Goal: Task Accomplishment & Management: Manage account settings

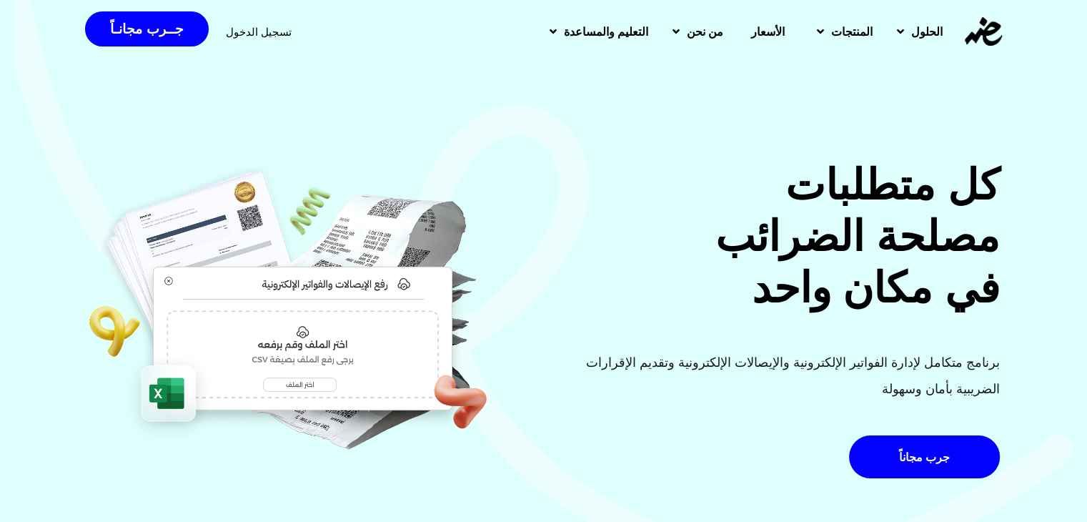
click at [251, 34] on span "تسجيل الدخول" at bounding box center [259, 31] width 66 height 11
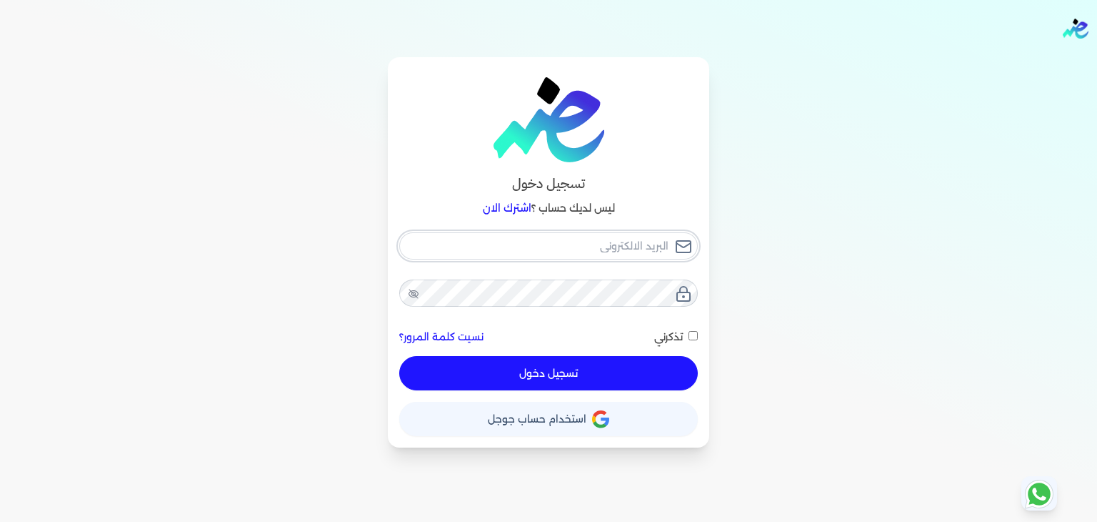
paste input "[PERSON_NAME][EMAIL_ADDRESS][DOMAIN_NAME]"
type input "[PERSON_NAME][EMAIL_ADDRESS][DOMAIN_NAME]"
checkbox input "false"
type input "[PERSON_NAME][EMAIL_ADDRESS][DOMAIN_NAME]"
click at [577, 378] on button "تسجيل دخول" at bounding box center [548, 373] width 299 height 34
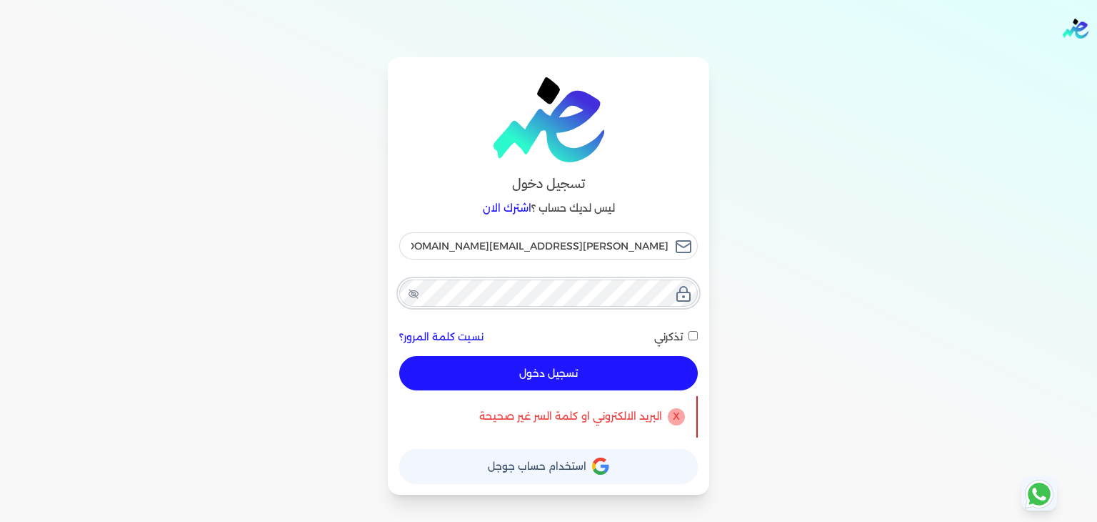
checkbox input "false"
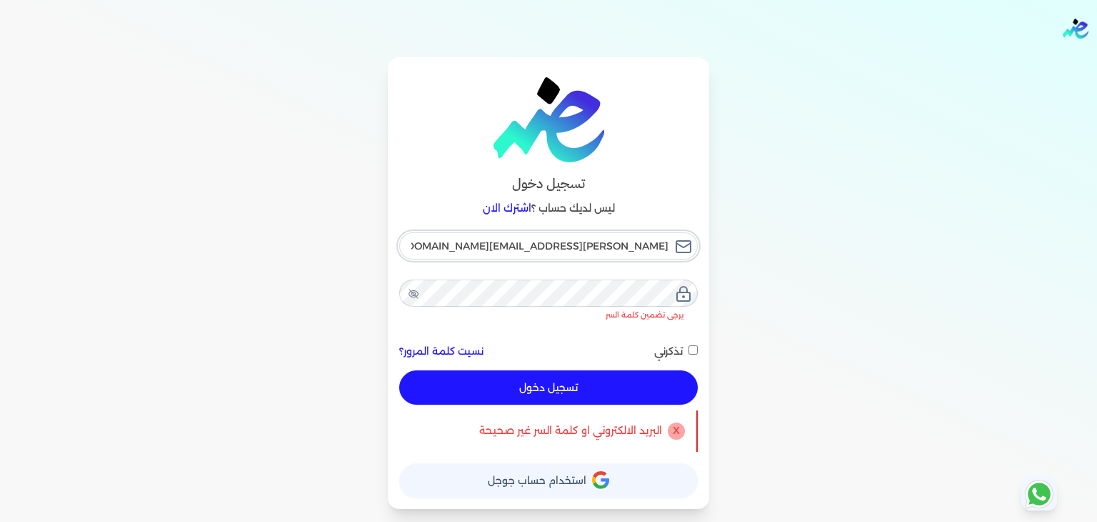
drag, startPoint x: 543, startPoint y: 239, endPoint x: 722, endPoint y: 242, distance: 178.6
click at [722, 242] on div "تسجيل دخول ليس لديك حساب ؟ اشترك الان karim.fainance@sgfinternational.com يرجى …" at bounding box center [548, 283] width 1097 height 452
checkbox input "false"
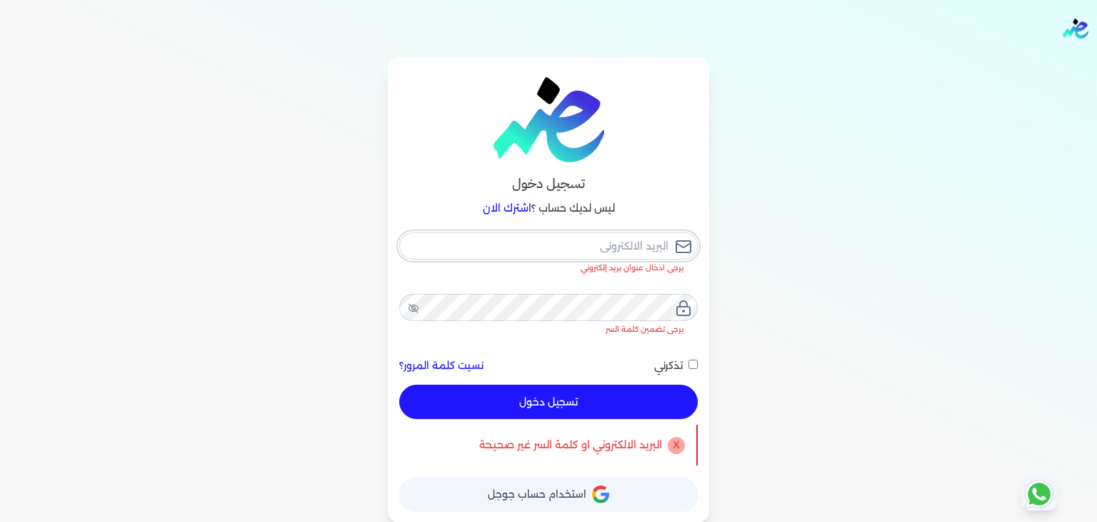
paste input "karim.fainance@sgfinternational.com"
type input "karim.fainance@sgfinternational.com"
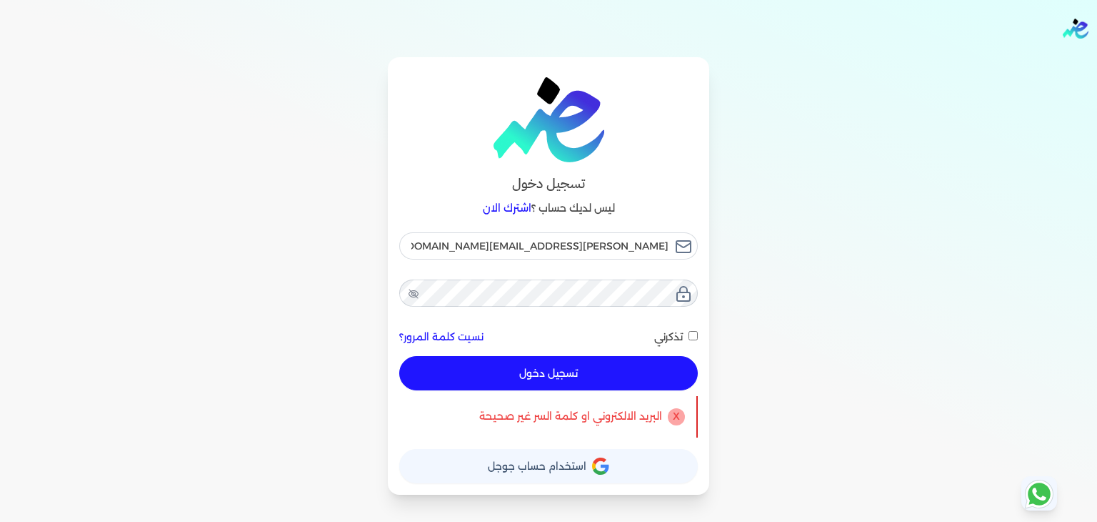
click at [581, 375] on button "تسجيل دخول" at bounding box center [548, 373] width 299 height 34
click at [580, 369] on button "تسجيل دخول" at bounding box center [548, 373] width 299 height 34
click at [584, 372] on button "تسجيل دخول" at bounding box center [548, 373] width 299 height 34
drag, startPoint x: 472, startPoint y: 244, endPoint x: 696, endPoint y: 234, distance: 224.5
click at [696, 234] on div "karim.fainance@sgfinternational.com" at bounding box center [548, 245] width 299 height 27
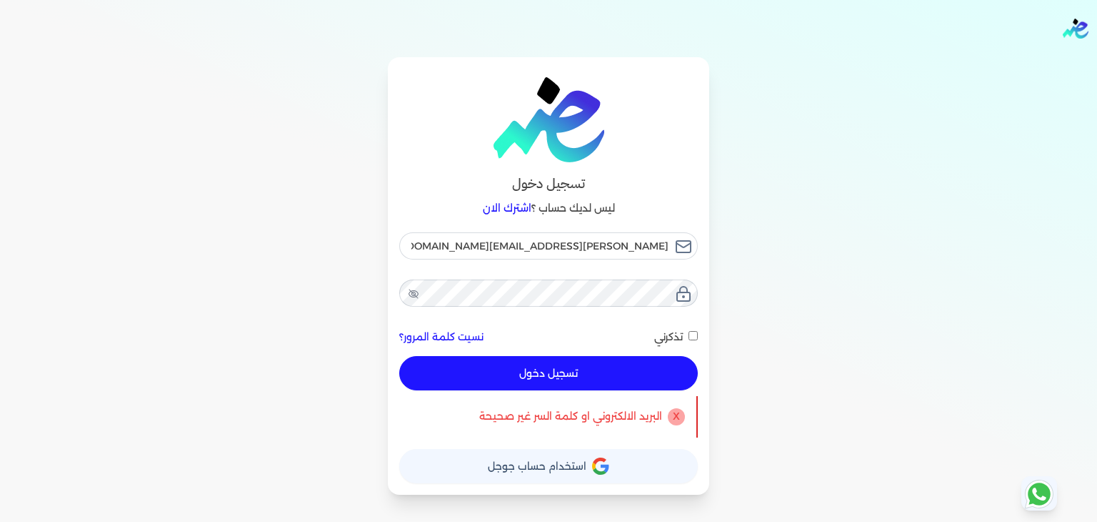
click at [652, 374] on button "تسجيل دخول" at bounding box center [548, 373] width 299 height 34
click at [794, 302] on div "تسجيل دخول ليس لديك حساب ؟ اشترك الان karim.fainance@sgfinternational.com نسيت …" at bounding box center [548, 275] width 1097 height 437
click at [505, 369] on button "تسجيل دخول" at bounding box center [548, 373] width 299 height 34
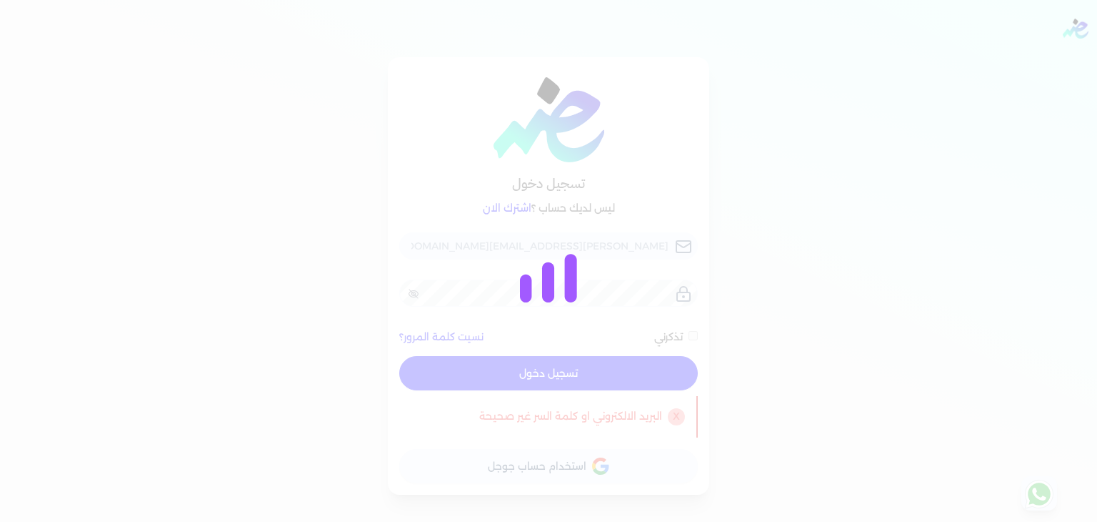
checkbox input "false"
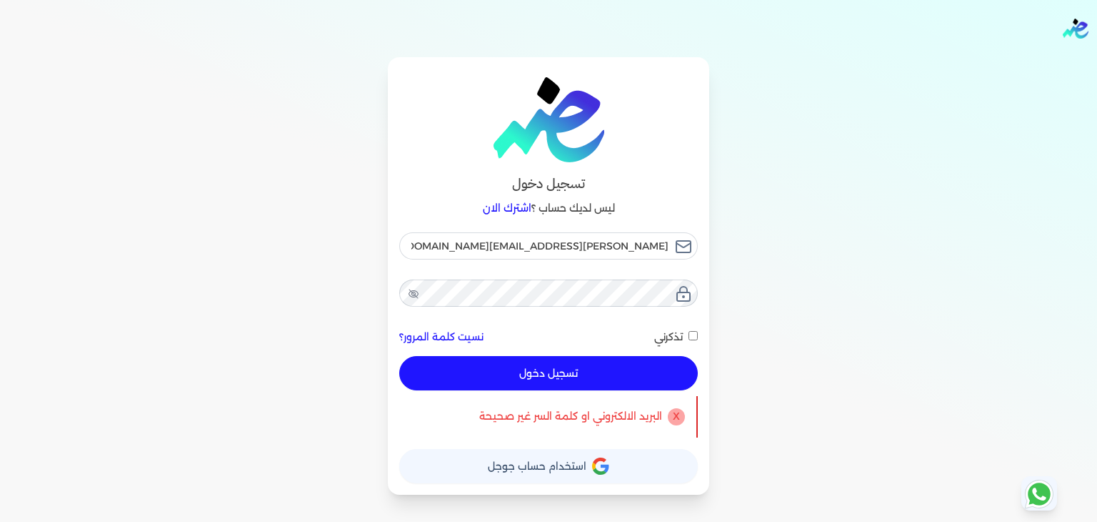
click at [757, 241] on div "تسجيل دخول ليس لديك حساب ؟ اشترك الان karim.fainance@sgfinternational.com نسيت …" at bounding box center [548, 275] width 1097 height 437
drag, startPoint x: 464, startPoint y: 243, endPoint x: 665, endPoint y: 238, distance: 201.5
click at [665, 238] on input "karim.fainance@sgfinternational.com" at bounding box center [548, 245] width 299 height 27
checkbox input "false"
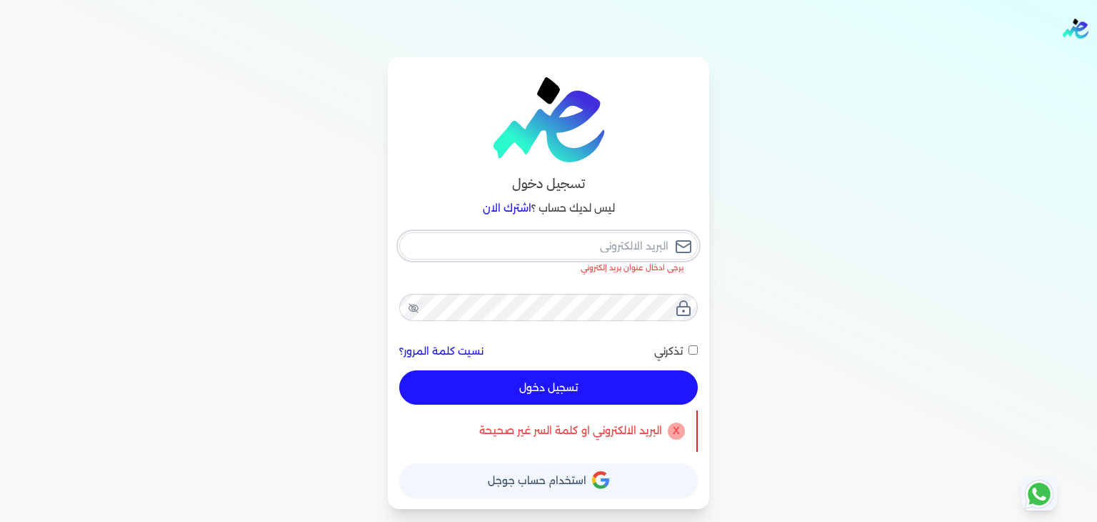
paste input "karim.fainance@sgfinternational.com"
type input "karim.fainance@sgfinternational.com"
checkbox input "false"
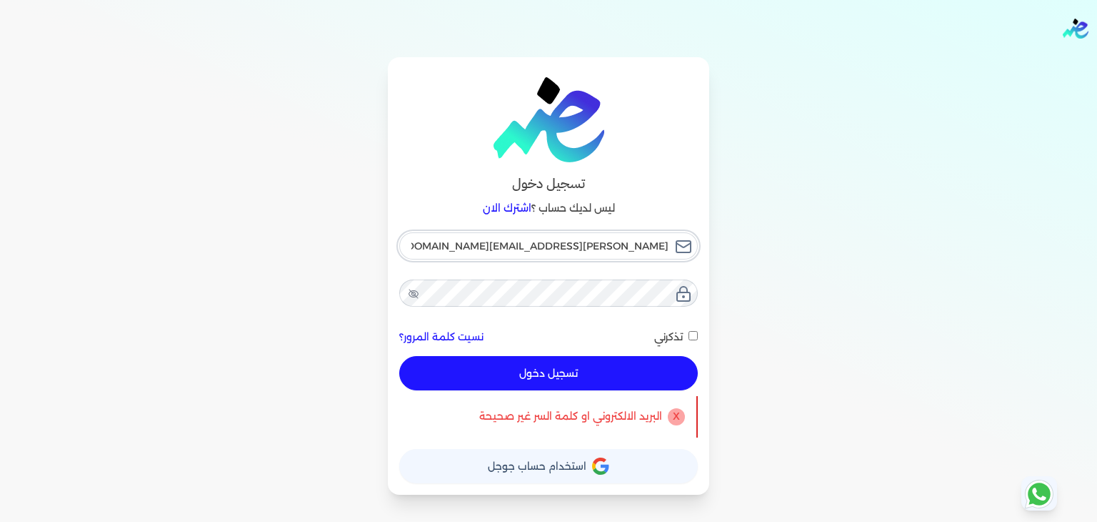
type input "karim.fainance@sgfinternational.com"
click at [606, 377] on button "تسجيل دخول" at bounding box center [548, 373] width 299 height 34
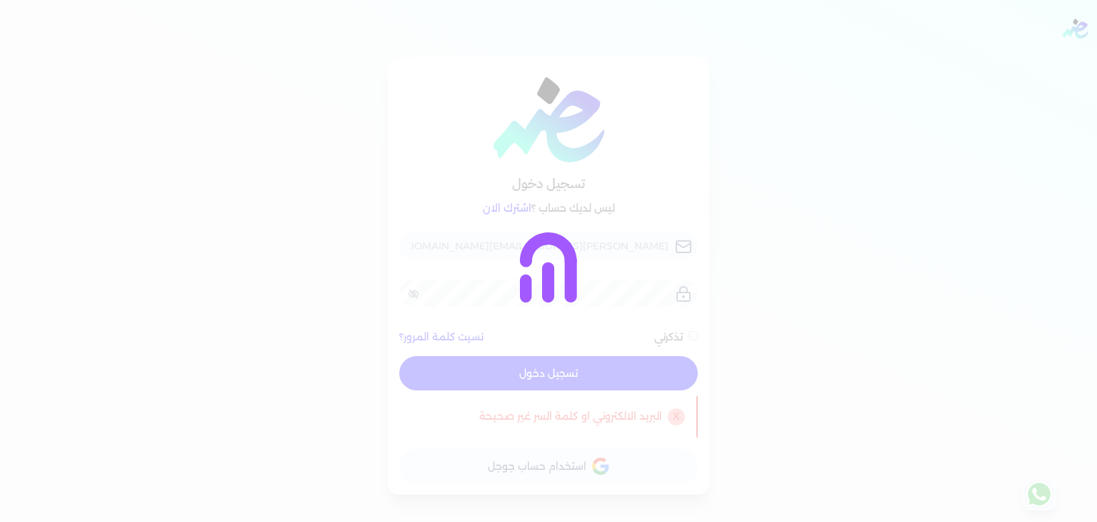
checkbox input "false"
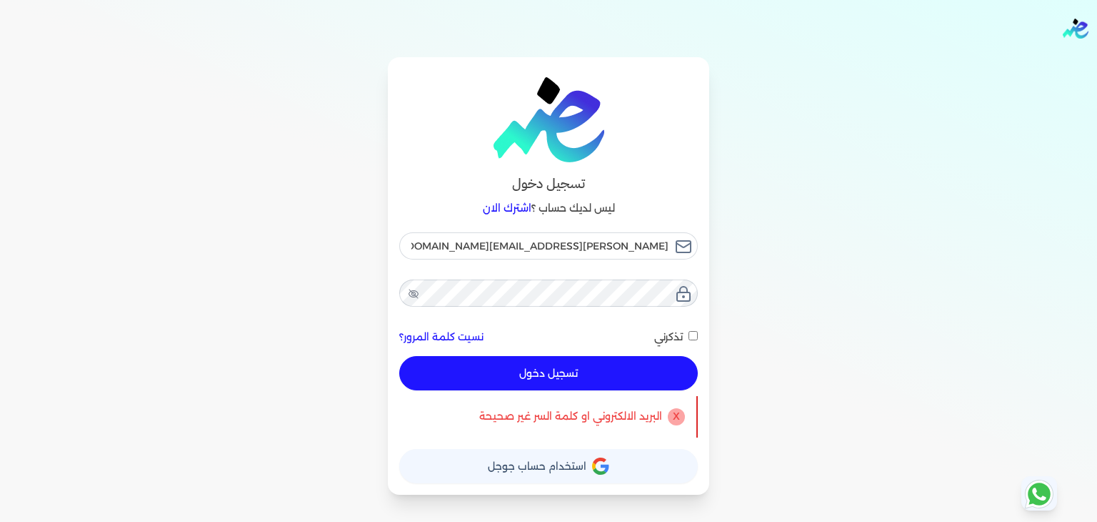
click at [449, 337] on link "نسيت كلمة المرور؟" at bounding box center [441, 336] width 84 height 15
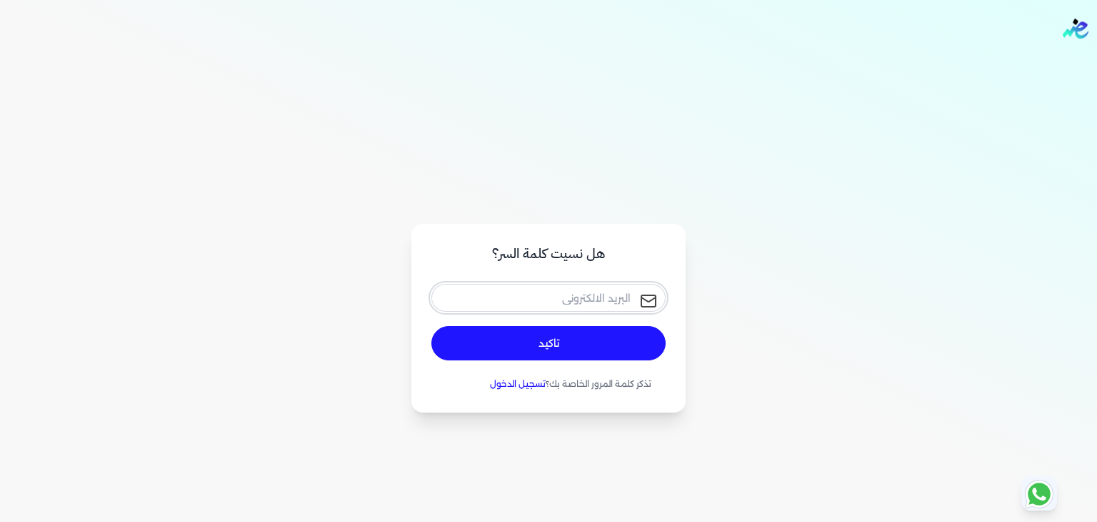
click at [622, 298] on input "email" at bounding box center [549, 297] width 234 height 27
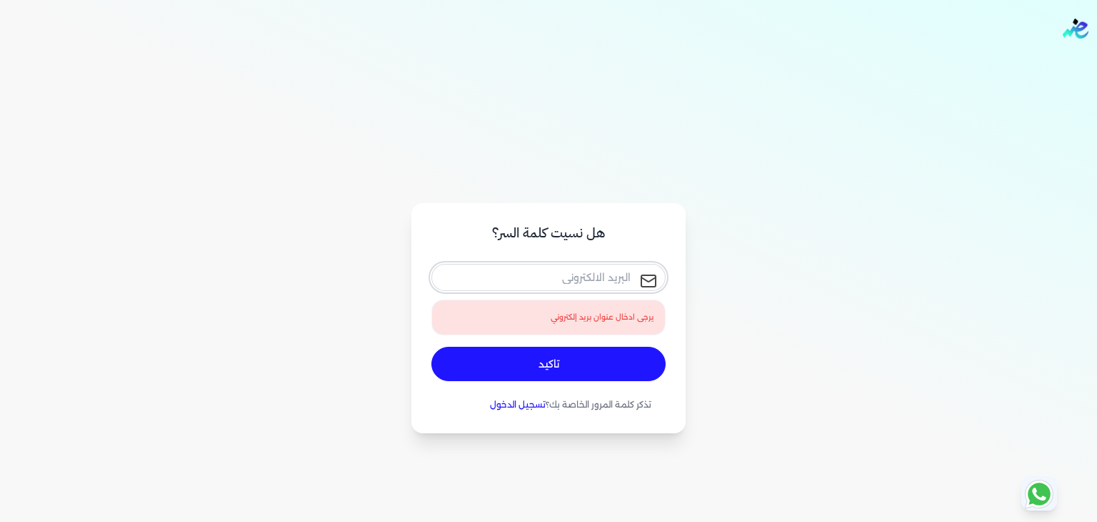
click at [576, 272] on input "email" at bounding box center [549, 277] width 234 height 27
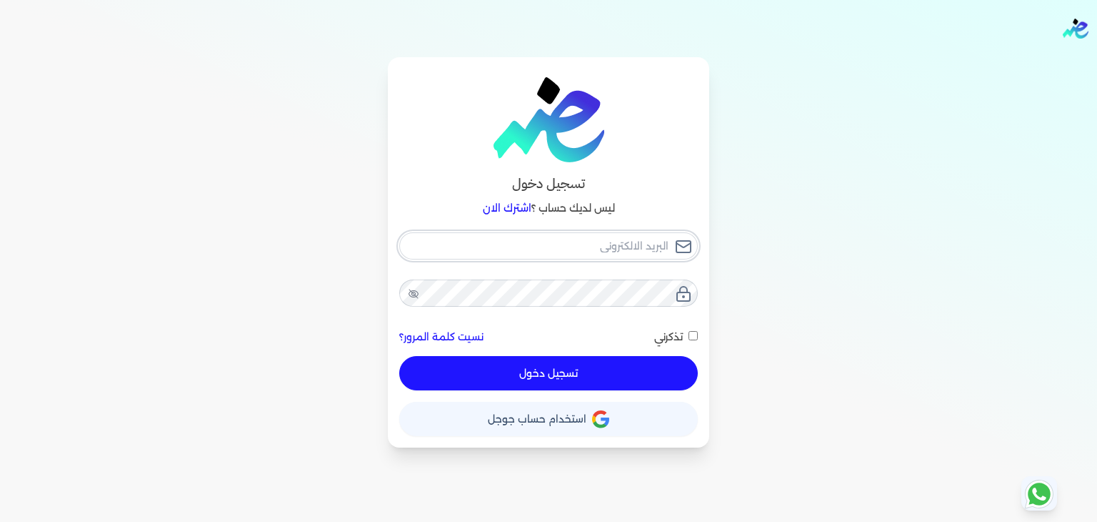
paste input "karim.fainance@sgfinternational.com"
type input "karim.fainance@sgfinternational.com"
checkbox input "false"
drag, startPoint x: 511, startPoint y: 244, endPoint x: 483, endPoint y: 248, distance: 28.1
click at [483, 248] on input "karim.fainance@sgfinternational.com" at bounding box center [548, 245] width 299 height 27
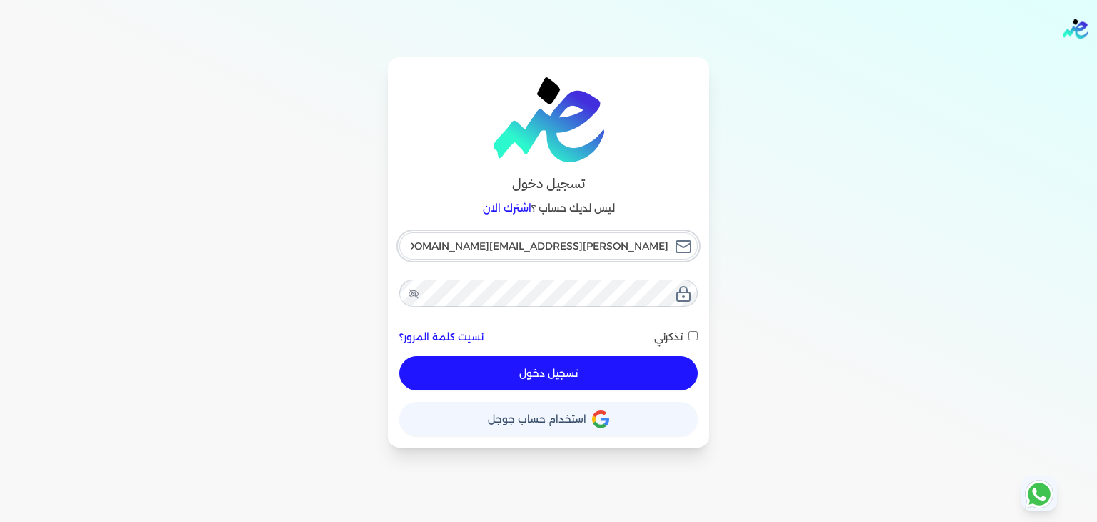
type input ".fainance@sgfinternational.com"
checkbox input "false"
type input "ة.fainance@sgfinternational.com"
checkbox input "false"
type input ".fainance@sgfinternational.com"
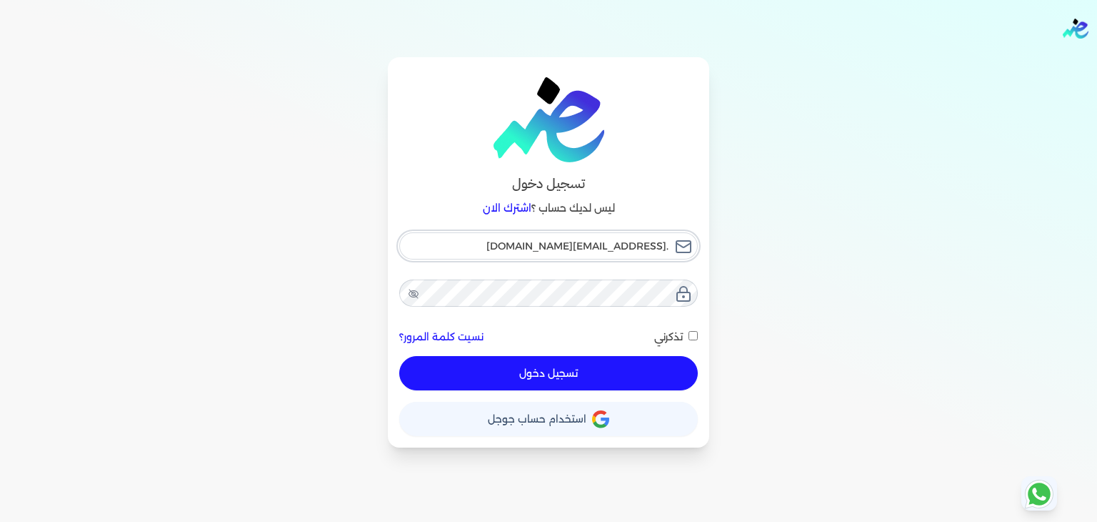
checkbox input "false"
type input "M.fainance@sgfinternational.com"
checkbox input "false"
type input "MI.fainance@sgfinternational.com"
checkbox input "false"
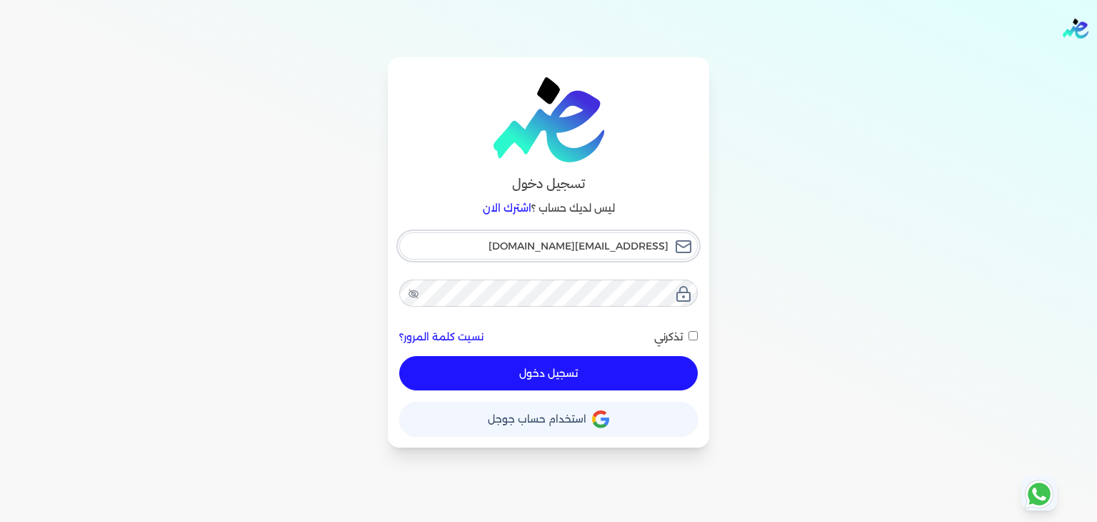
type input "M.fainance@sgfinternational.com"
checkbox input "false"
type input ".fainance@sgfinternational.com"
checkbox input "false"
type input "m.fainance@sgfinternational.com"
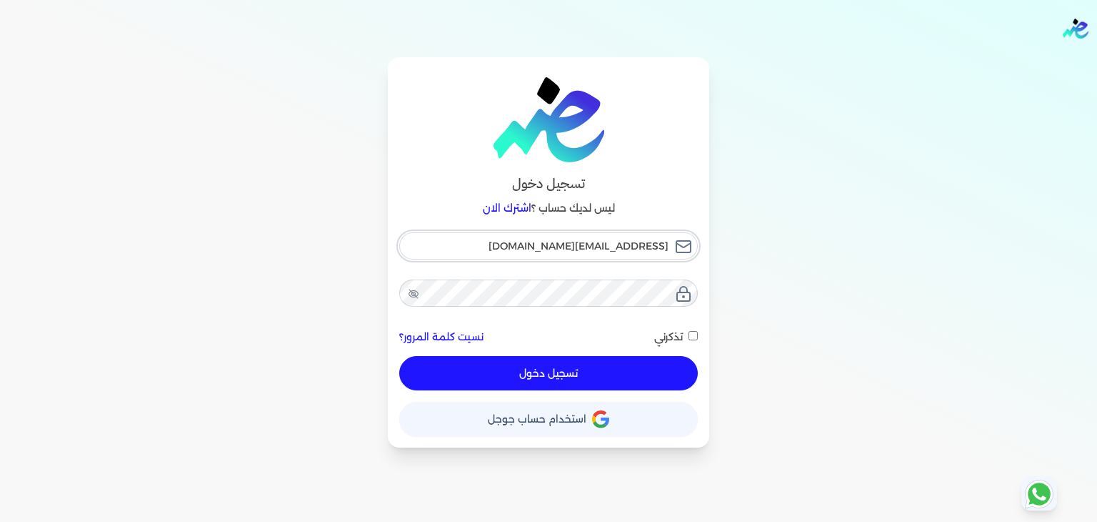
checkbox input "false"
type input "mo.fainance@sgfinternational.com"
checkbox input "false"
type input "moh.fainance@sgfinternational.com"
checkbox input "false"
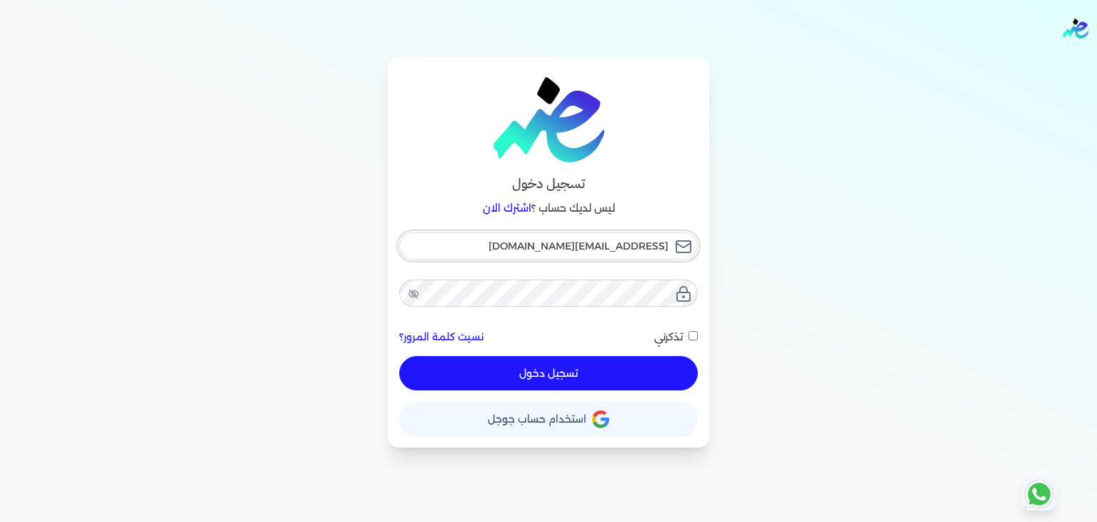
type input "mohm.fainance@sgfinternational.com"
checkbox input "false"
type input "mohme.fainance@sgfinternational.com"
checkbox input "false"
type input "mohmed.fainance@sgfinternational.com"
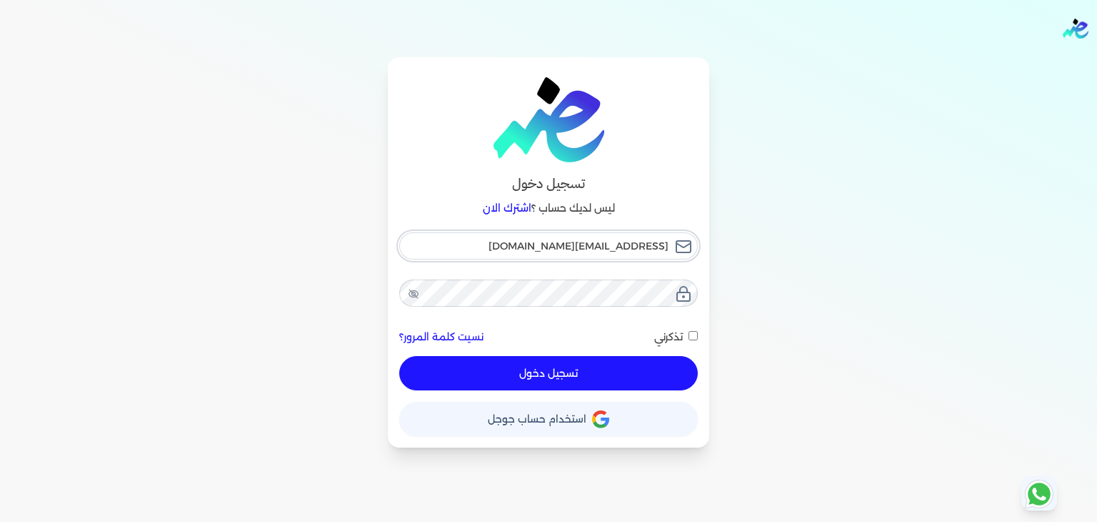
checkbox input "false"
type input "mohmed.fainance@sgfinternational.com"
click at [612, 372] on button "تسجيل دخول" at bounding box center [548, 373] width 299 height 34
click at [609, 382] on button "تسجيل دخول" at bounding box center [548, 373] width 299 height 34
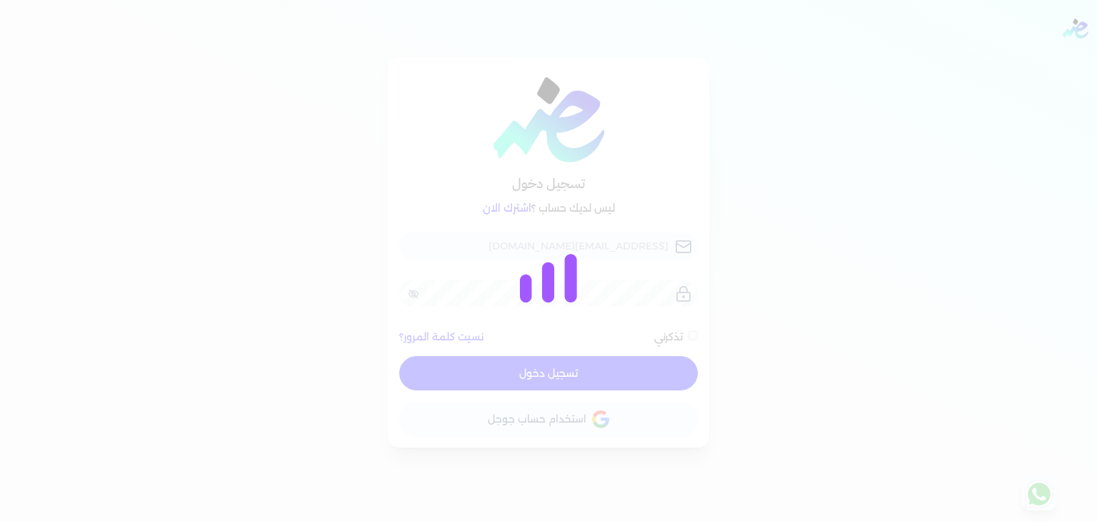
checkbox input "false"
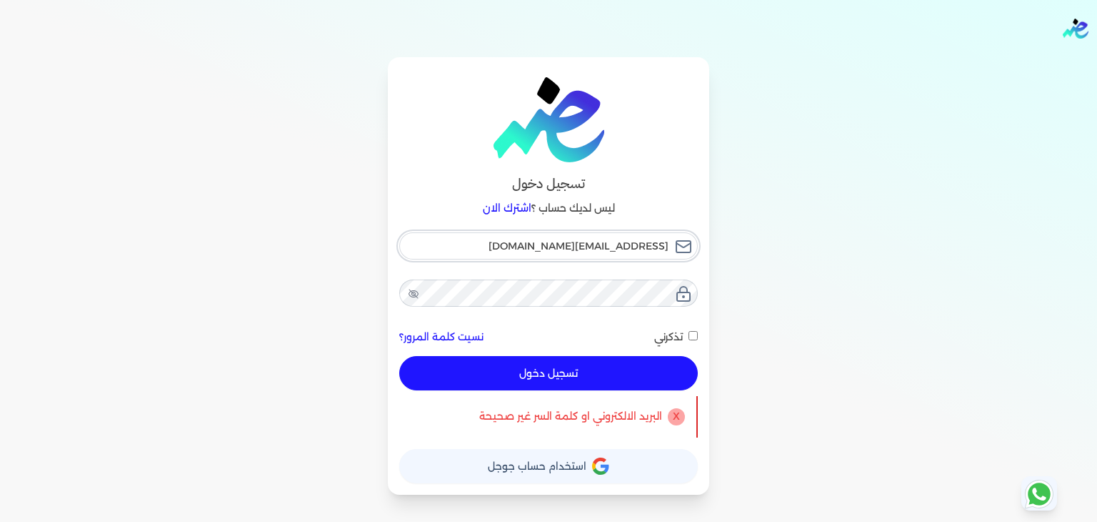
drag, startPoint x: 509, startPoint y: 245, endPoint x: 466, endPoint y: 245, distance: 43.6
click at [466, 245] on input "mohmed.fainance@sgfinternational.com" at bounding box center [548, 245] width 299 height 27
type input ".fainance@sgfinternational.com"
checkbox input "false"
type input "h.fainance@sgfinternational.com"
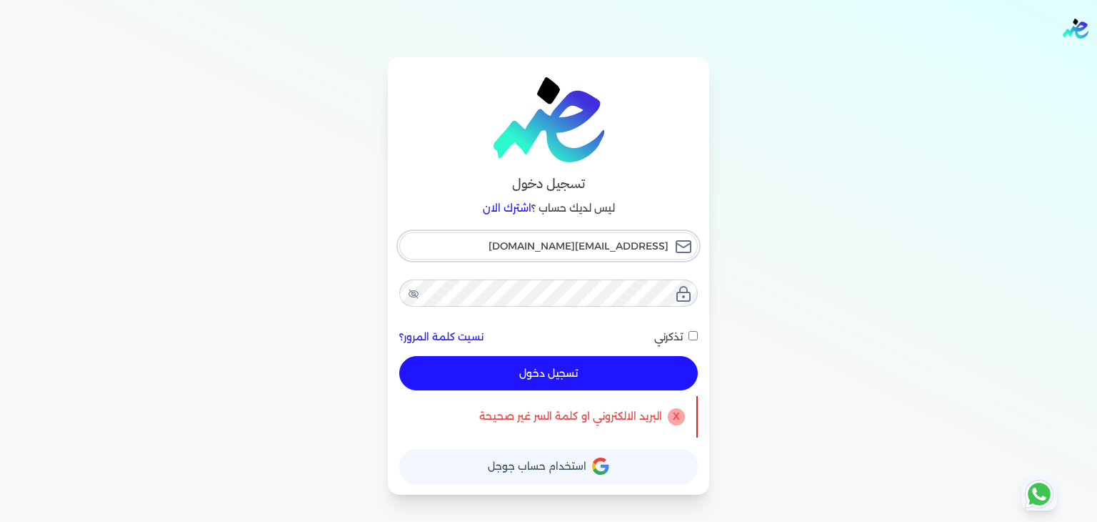
checkbox input "false"
type input ".fainance@sgfinternational.com"
checkbox input "false"
type input "H.fainance@sgfinternational.com"
checkbox input "false"
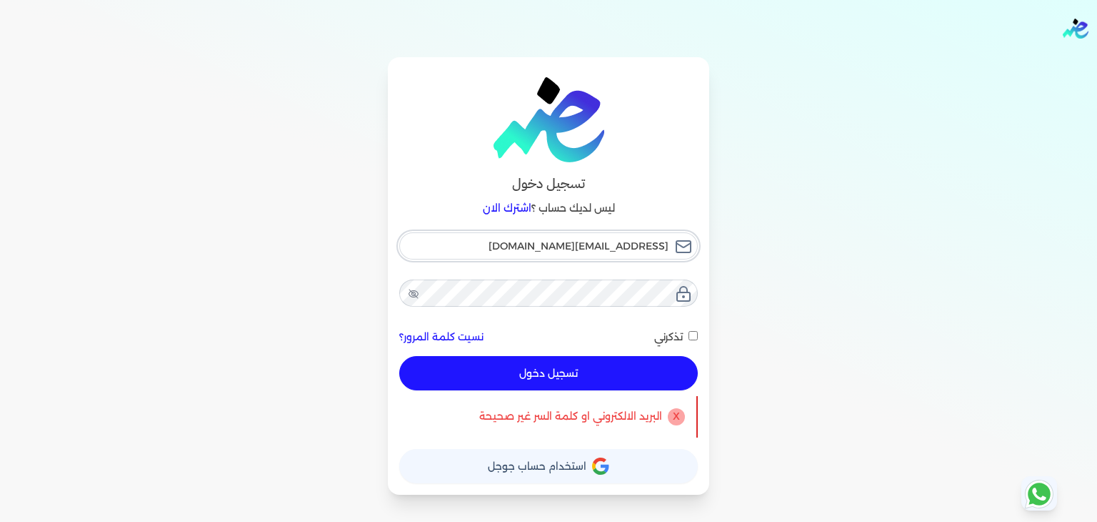
type input "HA.fainance@sgfinternational.com"
checkbox input "false"
type input "H.fainance@sgfinternational.com"
checkbox input "false"
type input "Ha.fainance@sgfinternational.com"
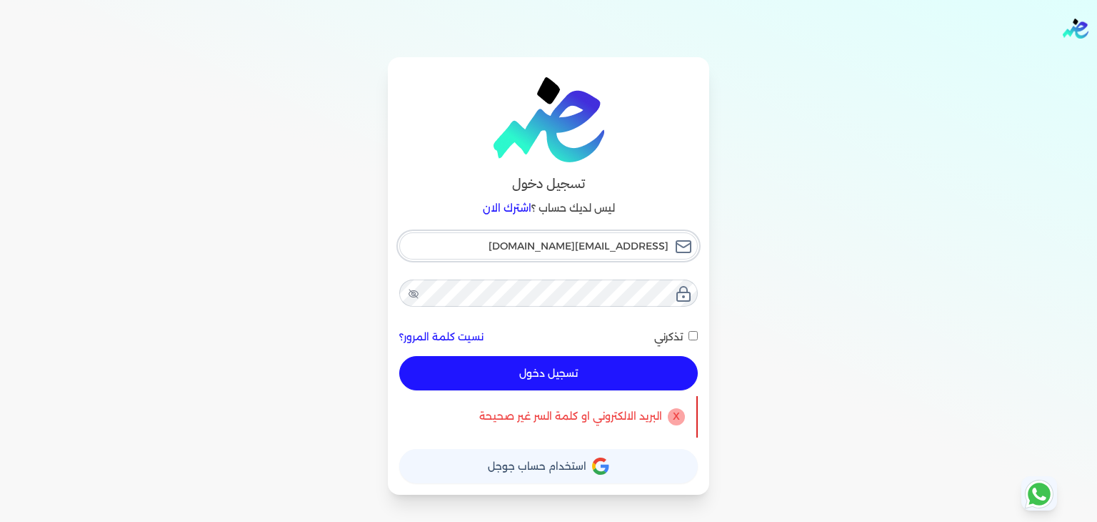
checkbox input "false"
type input "Has.fainance@sgfinternational.com"
checkbox input "false"
type input "Hash.fainance@sgfinternational.com"
checkbox input "false"
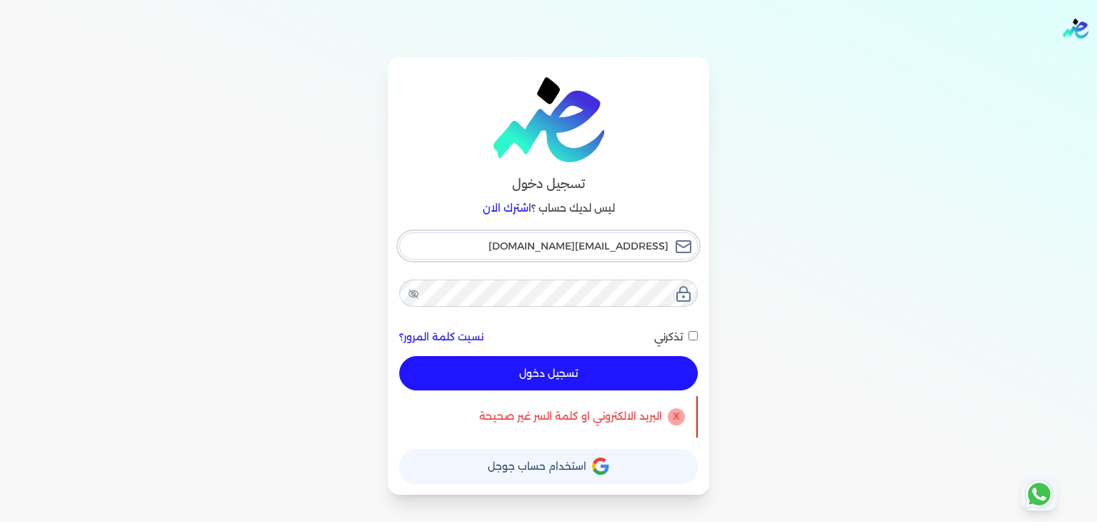
type input "Hashm.fainance@sgfinternational.com"
checkbox input "false"
type input "Hashme.fainance@sgfinternational.com"
checkbox input "false"
type input "Hashme.fainance@sgfinternational.com"
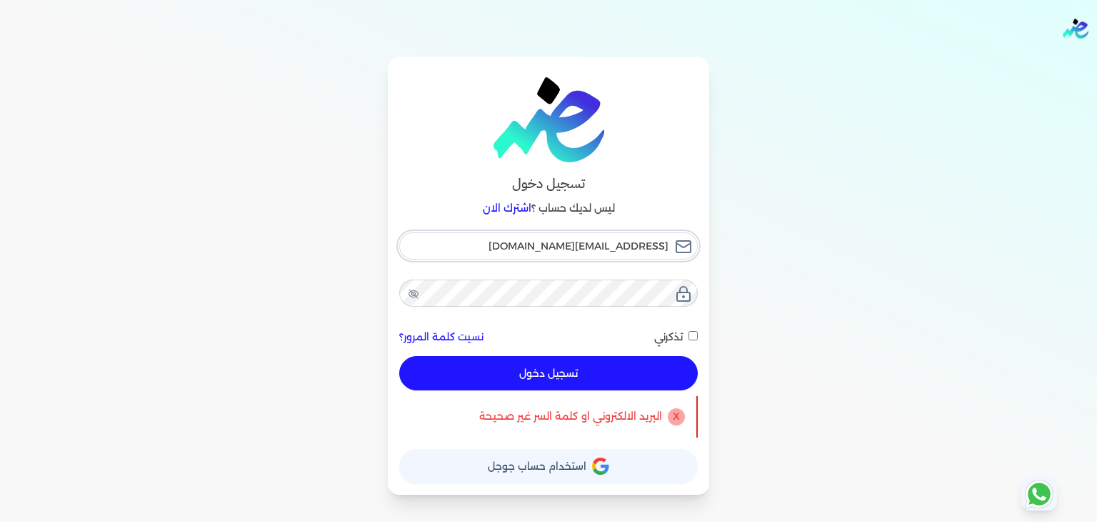
click at [399, 356] on button "تسجيل دخول" at bounding box center [548, 373] width 299 height 34
click at [409, 293] on icon at bounding box center [413, 293] width 11 height 11
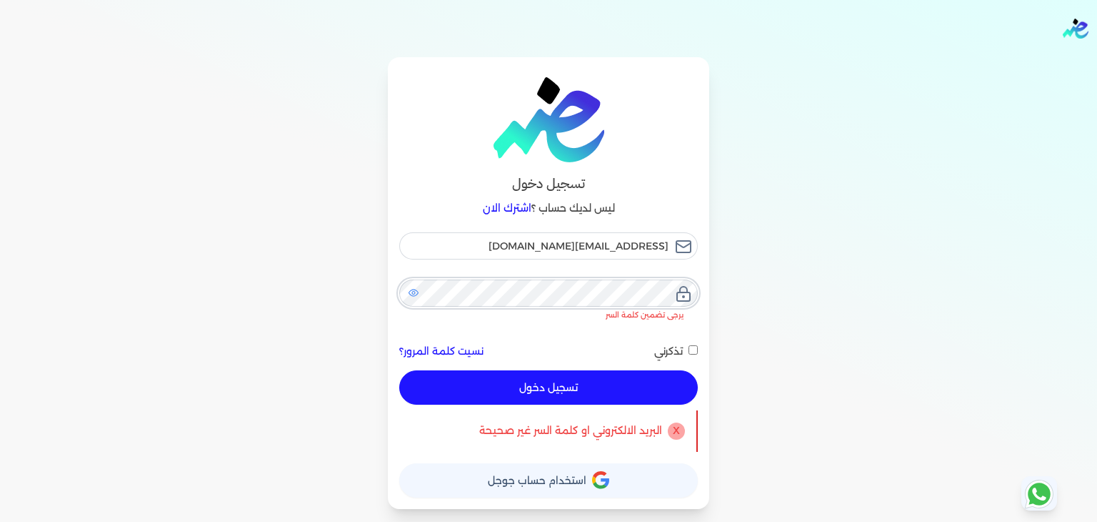
checkbox input "false"
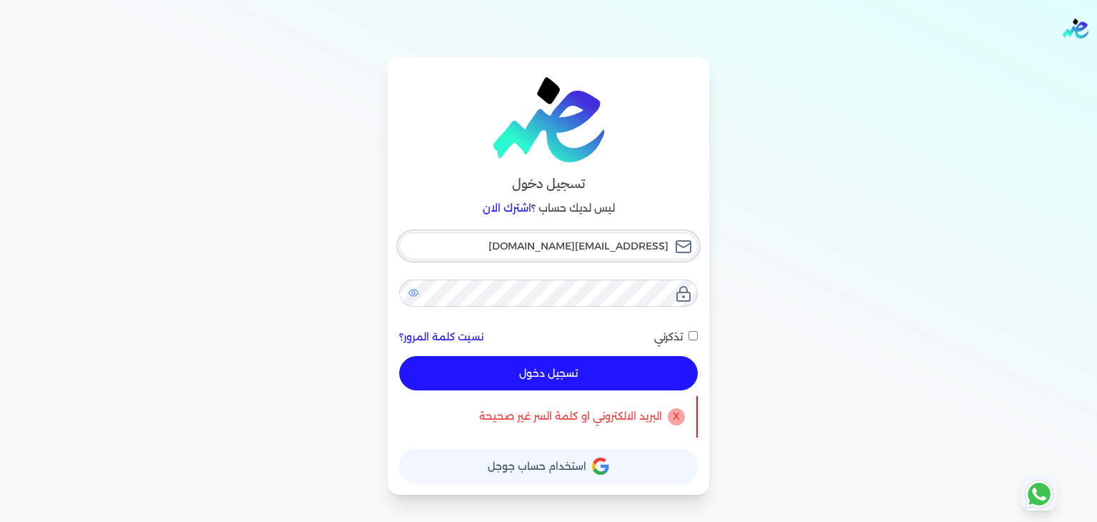
drag, startPoint x: 459, startPoint y: 246, endPoint x: 691, endPoint y: 240, distance: 231.6
click at [691, 240] on div "Hashme.fainance@sgfinternational.com نسيت كلمة المرور؟ تذكرني تسجيل دخول" at bounding box center [548, 311] width 299 height 159
checkbox input "false"
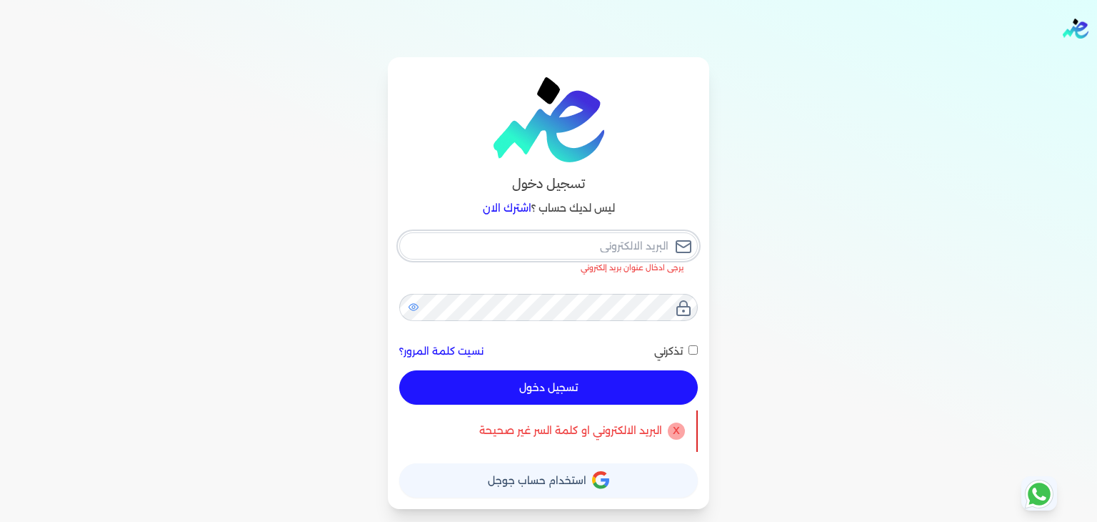
paste input "karim.fainance@sgfinternational.com"
type input "karim.fainance@sgfinternational.com"
checkbox input "false"
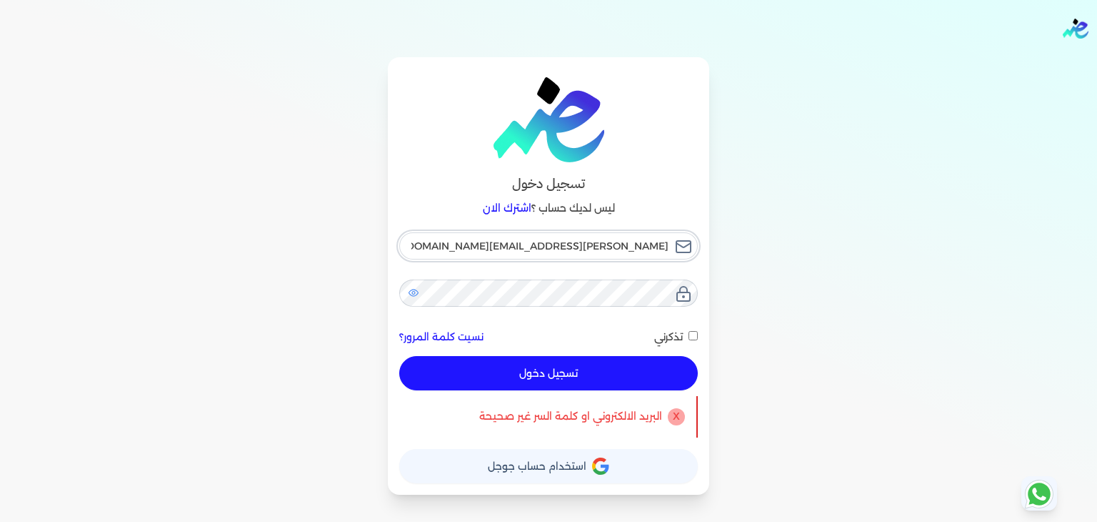
type input "karim.fainance@sgfinternational.com"
click at [602, 364] on button "تسجيل دخول" at bounding box center [548, 373] width 299 height 34
click at [603, 372] on button "تسجيل دخول" at bounding box center [548, 373] width 299 height 34
click at [670, 416] on p "X" at bounding box center [676, 416] width 17 height 17
drag, startPoint x: 668, startPoint y: 245, endPoint x: 503, endPoint y: 249, distance: 165.1
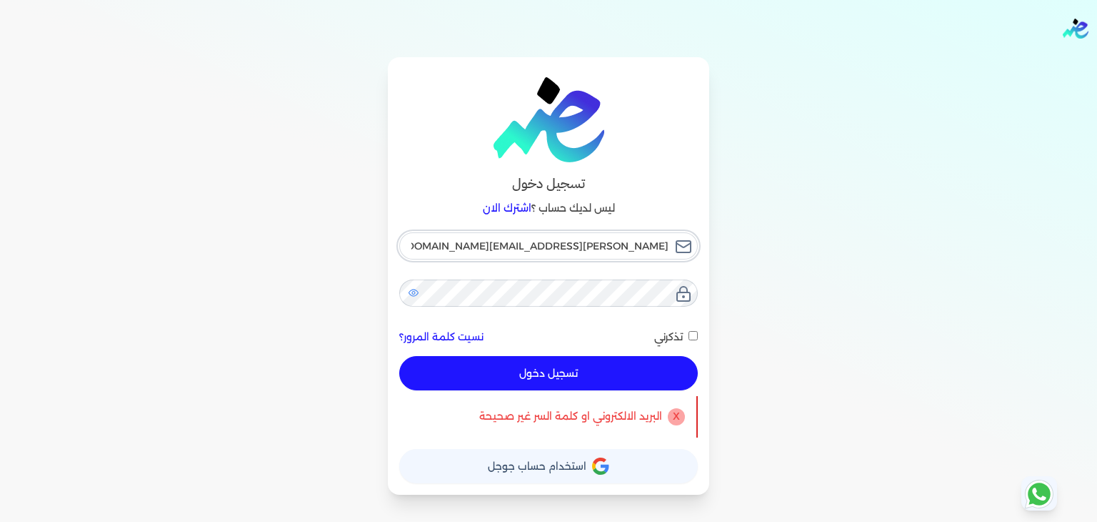
click at [478, 241] on input "karim.fainance@sgfinternational.com" at bounding box center [548, 245] width 299 height 27
drag, startPoint x: 609, startPoint y: 375, endPoint x: 598, endPoint y: 375, distance: 10.7
click at [607, 375] on button "تسجيل دخول" at bounding box center [548, 373] width 299 height 34
click at [597, 373] on button "تسجيل دخول" at bounding box center [548, 373] width 299 height 34
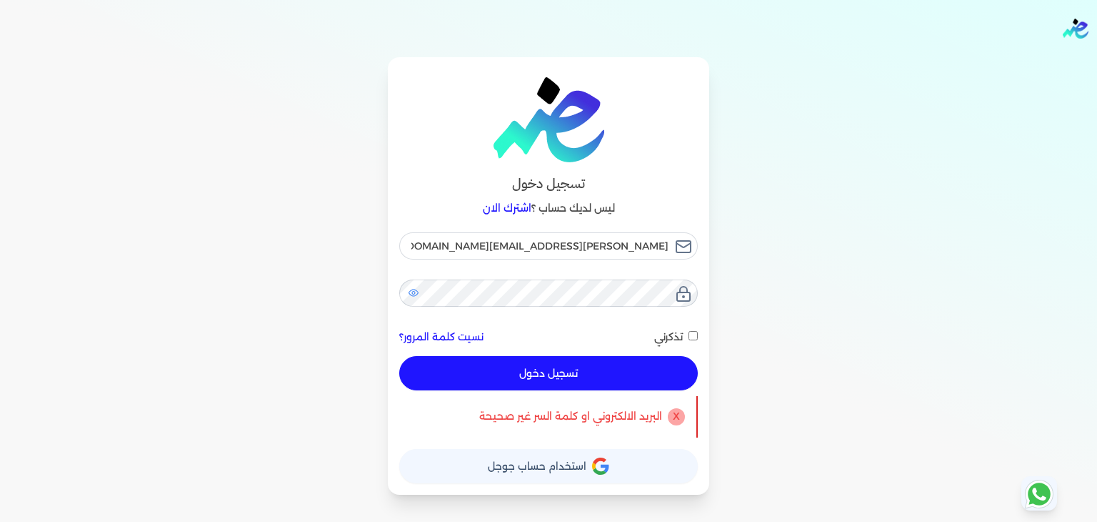
click at [597, 373] on div "برجاء مراجعة صحة رقم التسجيل الضريبي : من هنا Dismiss ✕ ✕ استهلكت 100% من الباق…" at bounding box center [548, 261] width 1097 height 522
click at [597, 373] on button "تسجيل دخول" at bounding box center [548, 373] width 299 height 34
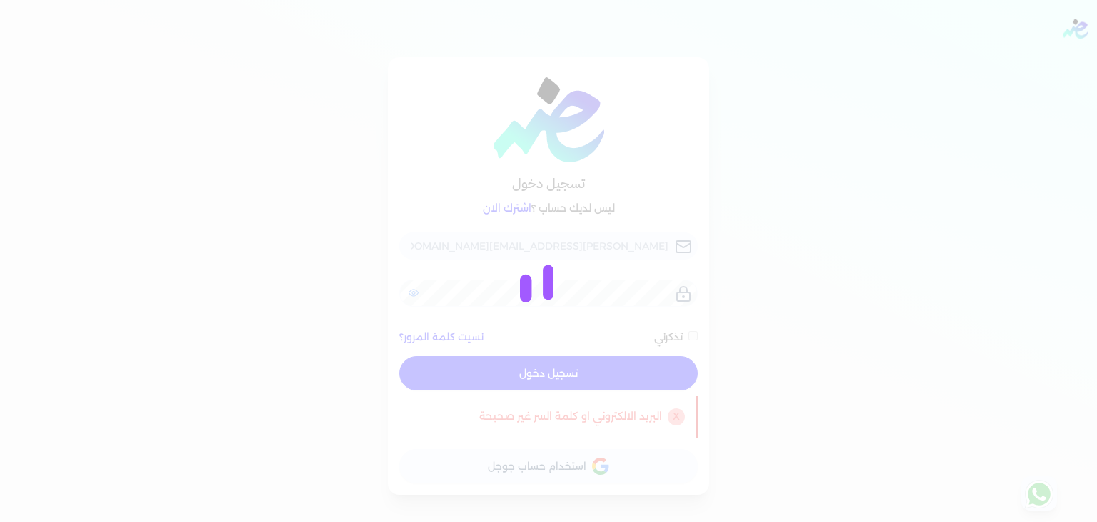
checkbox input "false"
